Goal: Task Accomplishment & Management: Use online tool/utility

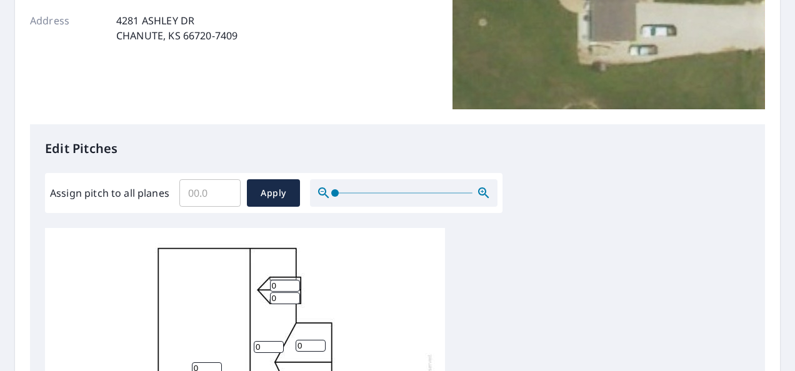
scroll to position [229, 0]
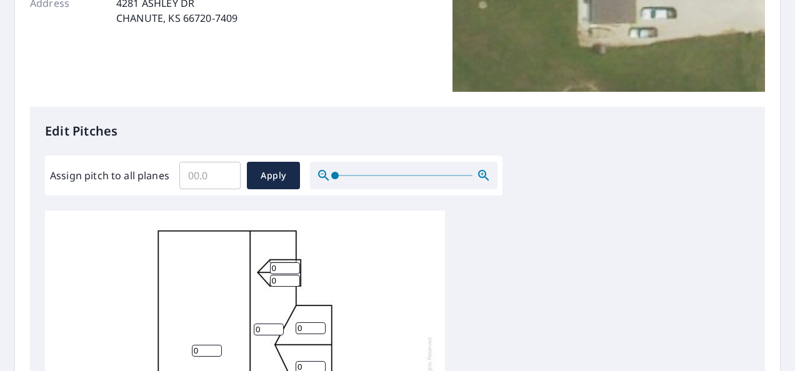
click at [188, 173] on input "Assign pitch to all planes" at bounding box center [209, 175] width 61 height 35
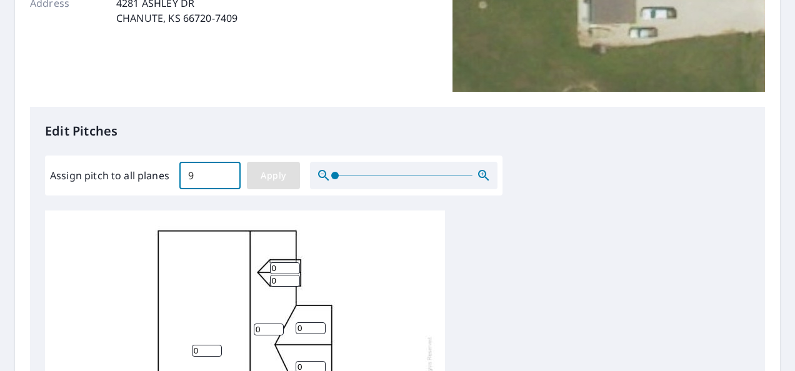
type input "9"
click at [266, 174] on span "Apply" at bounding box center [273, 176] width 33 height 16
type input "9"
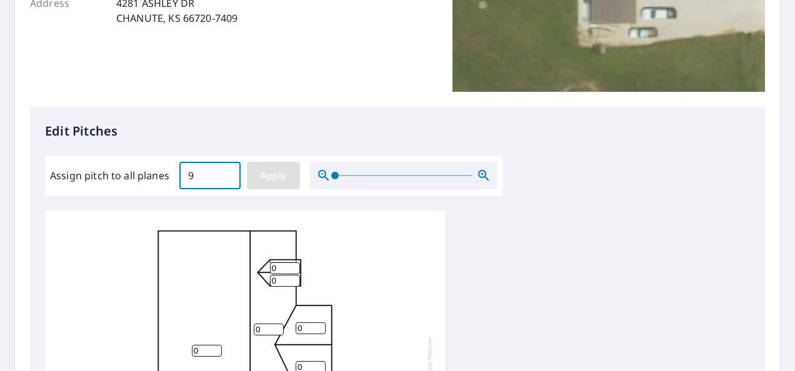
type input "9"
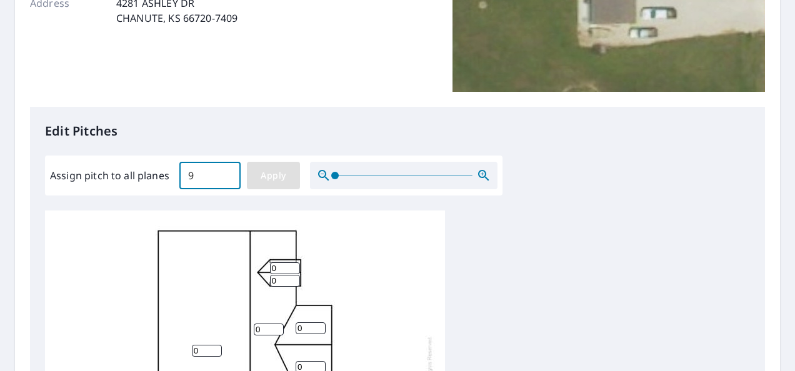
type input "9"
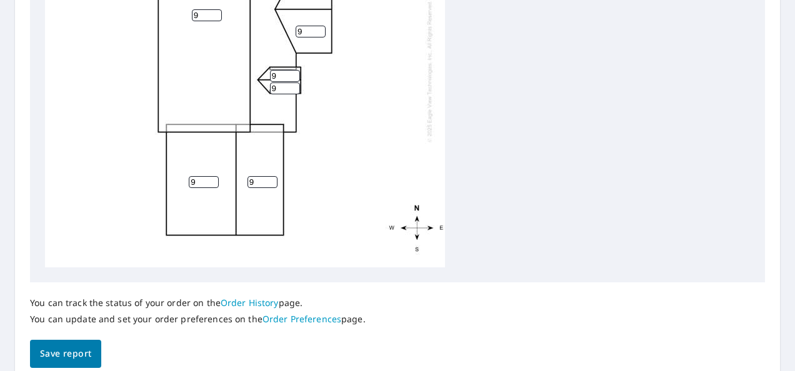
scroll to position [618, 0]
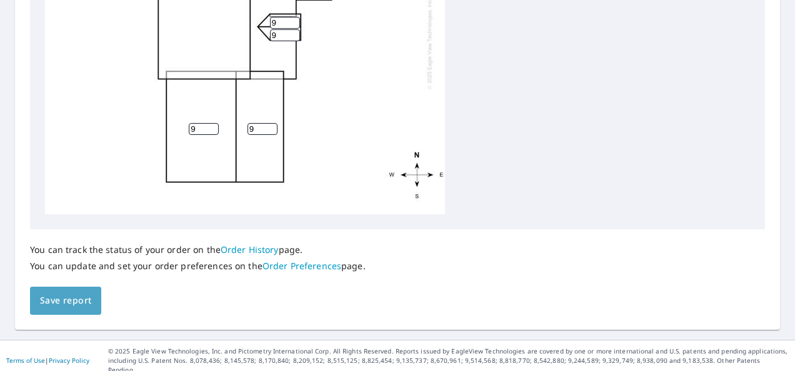
click at [73, 296] on span "Save report" at bounding box center [65, 301] width 51 height 16
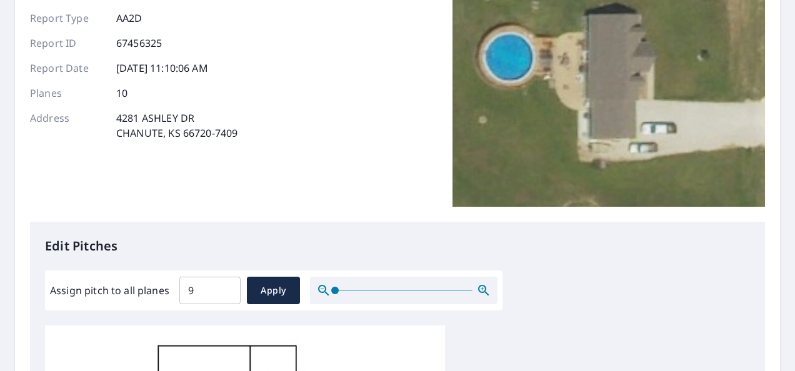
scroll to position [0, 0]
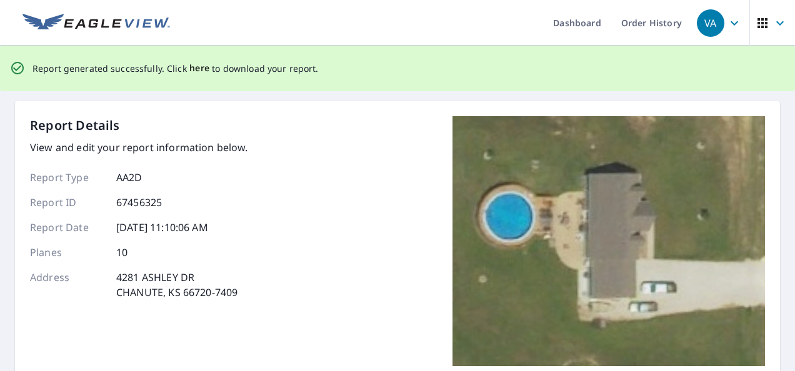
click at [198, 66] on span "here" at bounding box center [199, 69] width 21 height 16
